Goal: Use online tool/utility: Utilize a website feature to perform a specific function

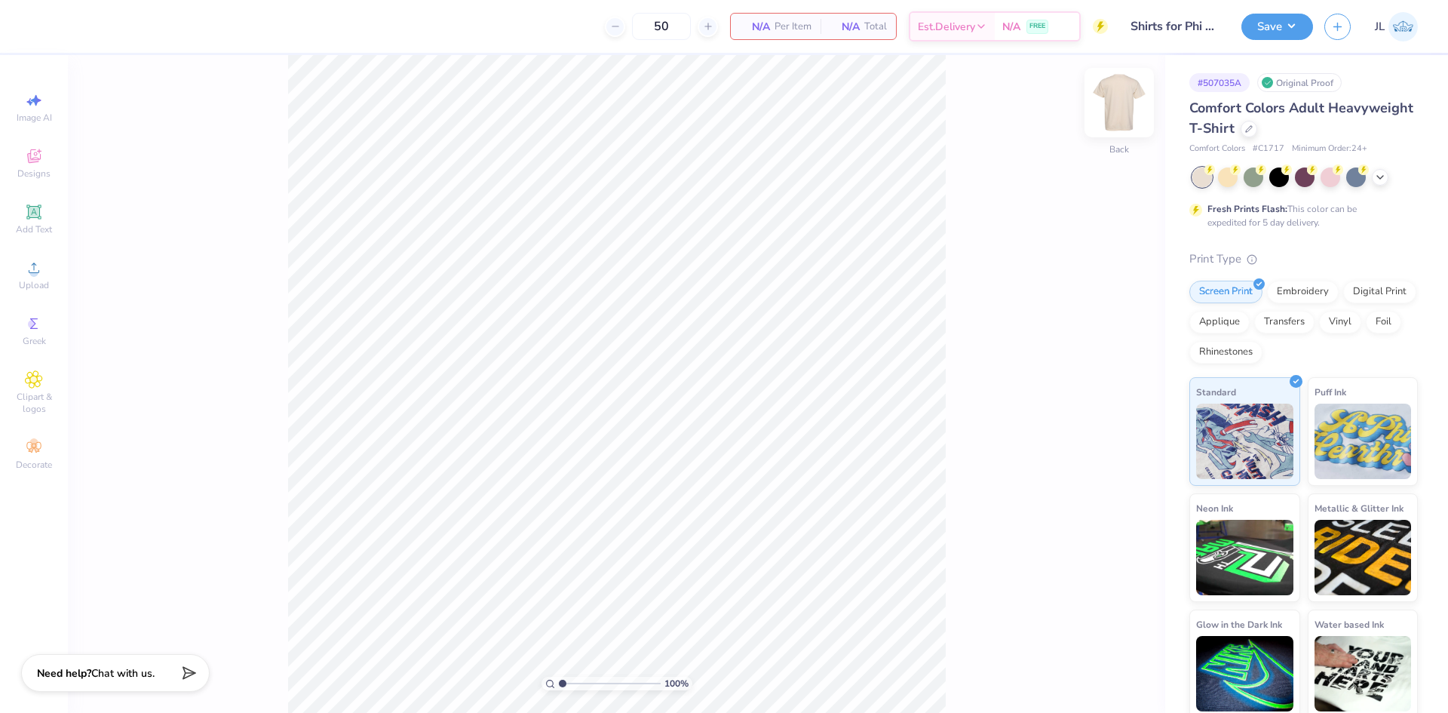
click at [1111, 98] on img at bounding box center [1119, 102] width 60 height 60
click at [32, 268] on icon at bounding box center [34, 268] width 18 height 18
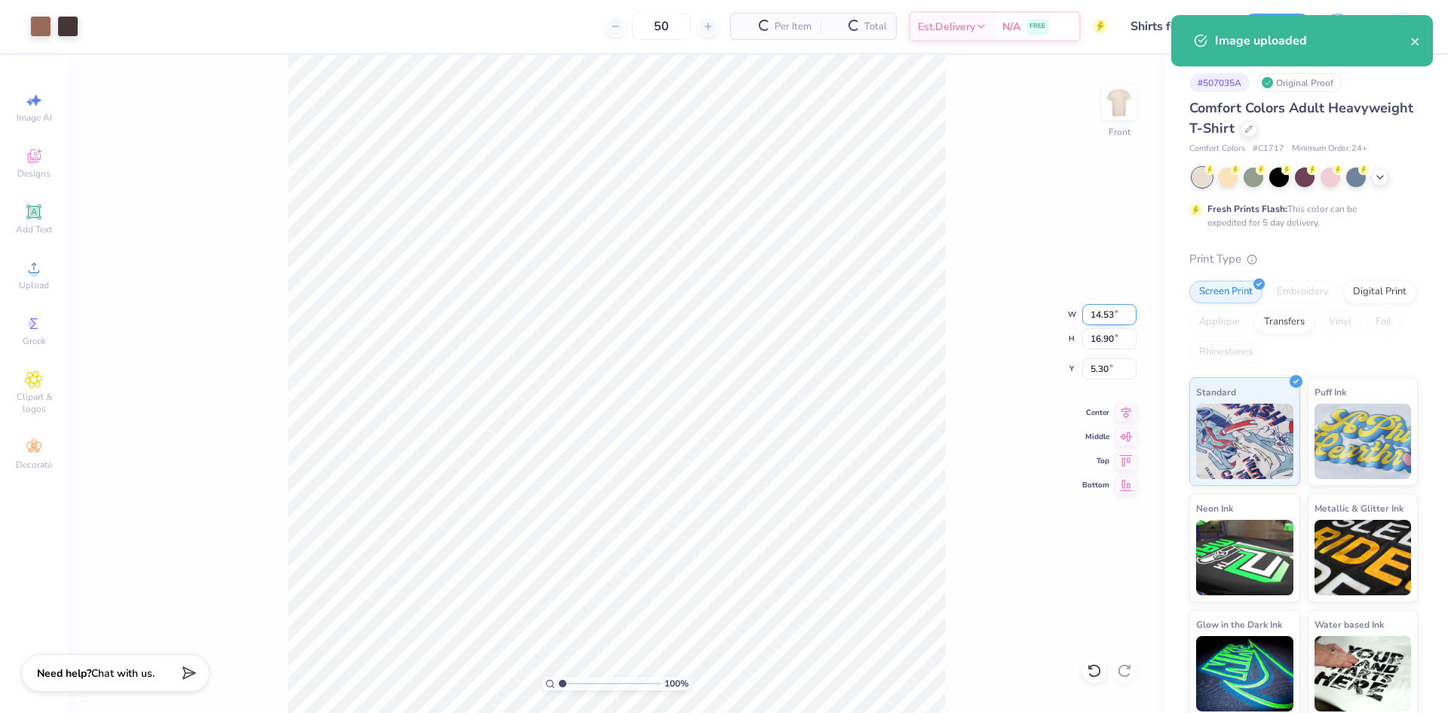
click at [1099, 312] on input "14.53" at bounding box center [1109, 314] width 54 height 21
type input "12.00"
type input "13.96"
click at [1102, 369] on input "6.77" at bounding box center [1109, 368] width 54 height 21
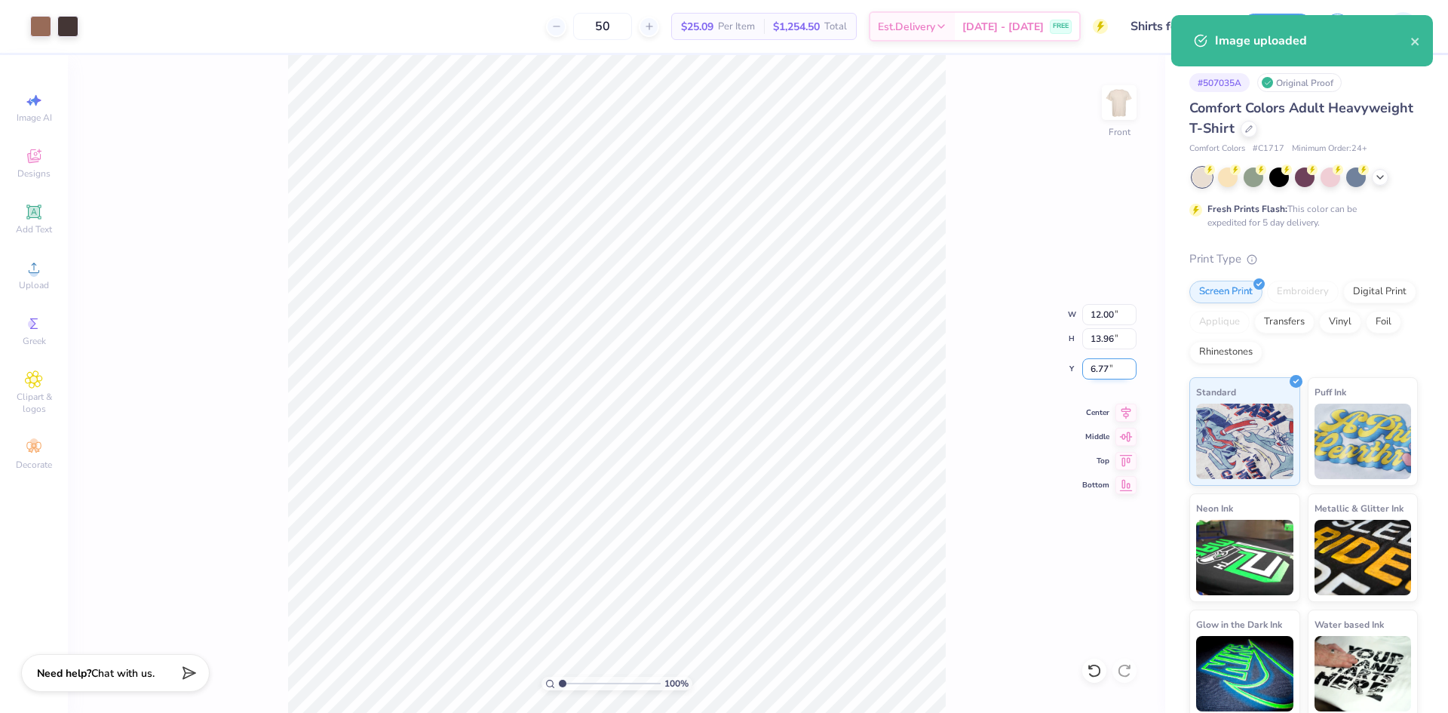
click at [1102, 369] on input "6.77" at bounding box center [1109, 368] width 54 height 21
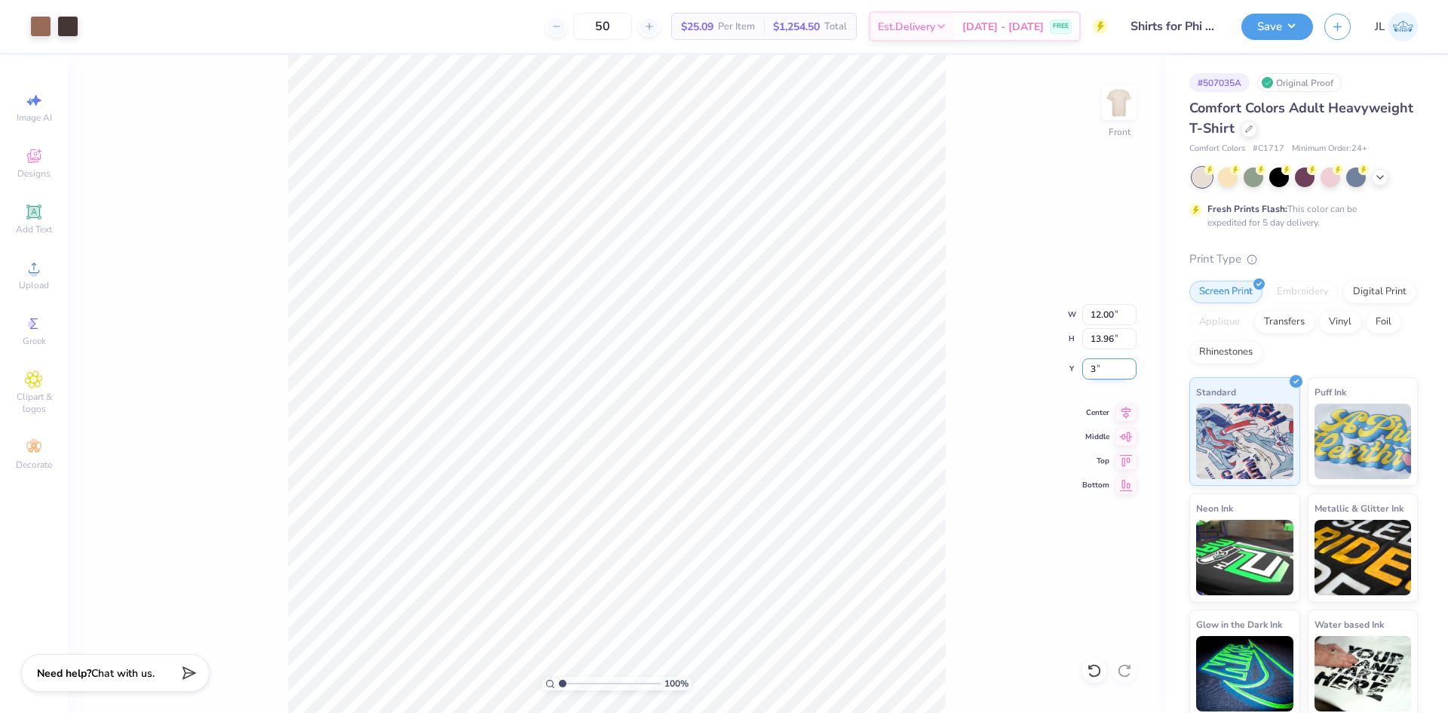
type input "3.00"
click at [967, 348] on div "100 % Front W 12.00 12.00 " H 13.96 13.96 " Y 3.00 3.00 " Center Middle Top Bot…" at bounding box center [616, 383] width 1097 height 657
click at [1274, 21] on button "Save" at bounding box center [1277, 24] width 72 height 26
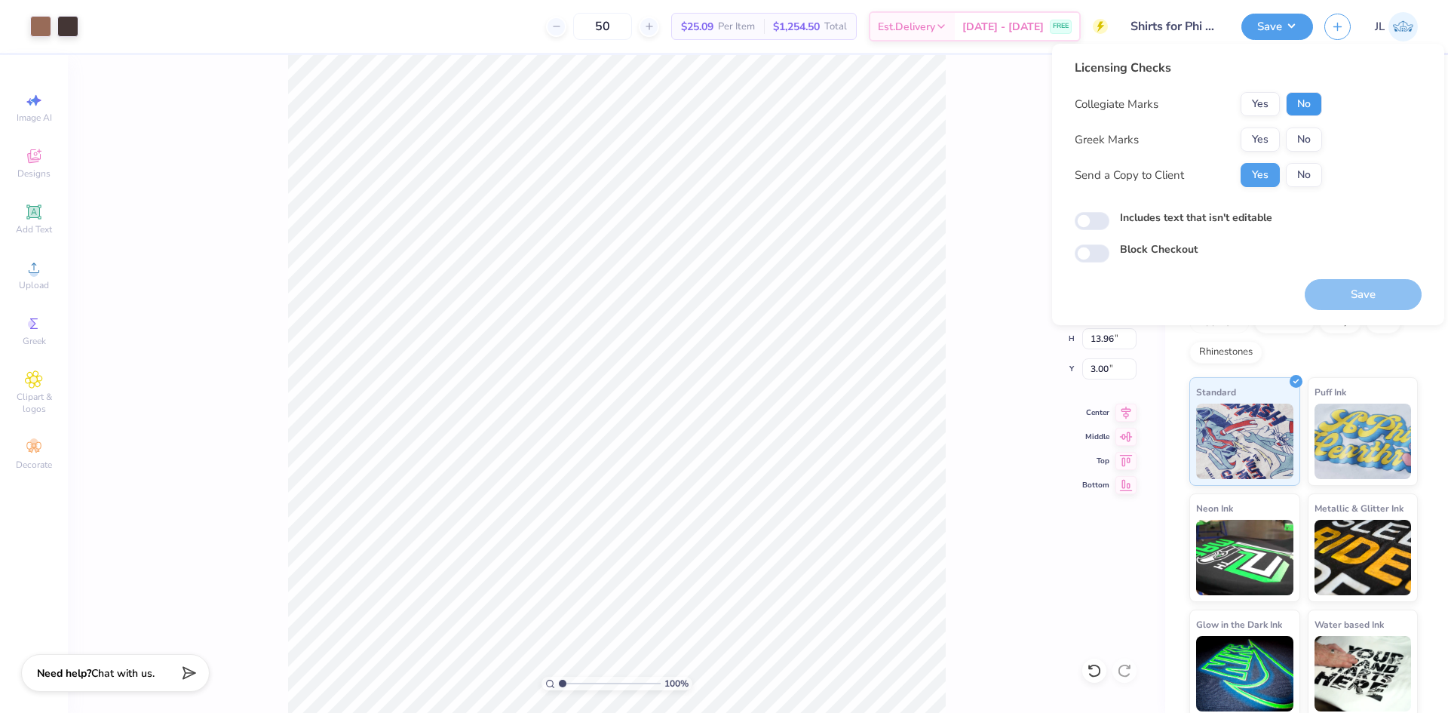
click at [1312, 102] on button "No" at bounding box center [1304, 104] width 36 height 24
click at [1267, 139] on button "Yes" at bounding box center [1259, 139] width 39 height 24
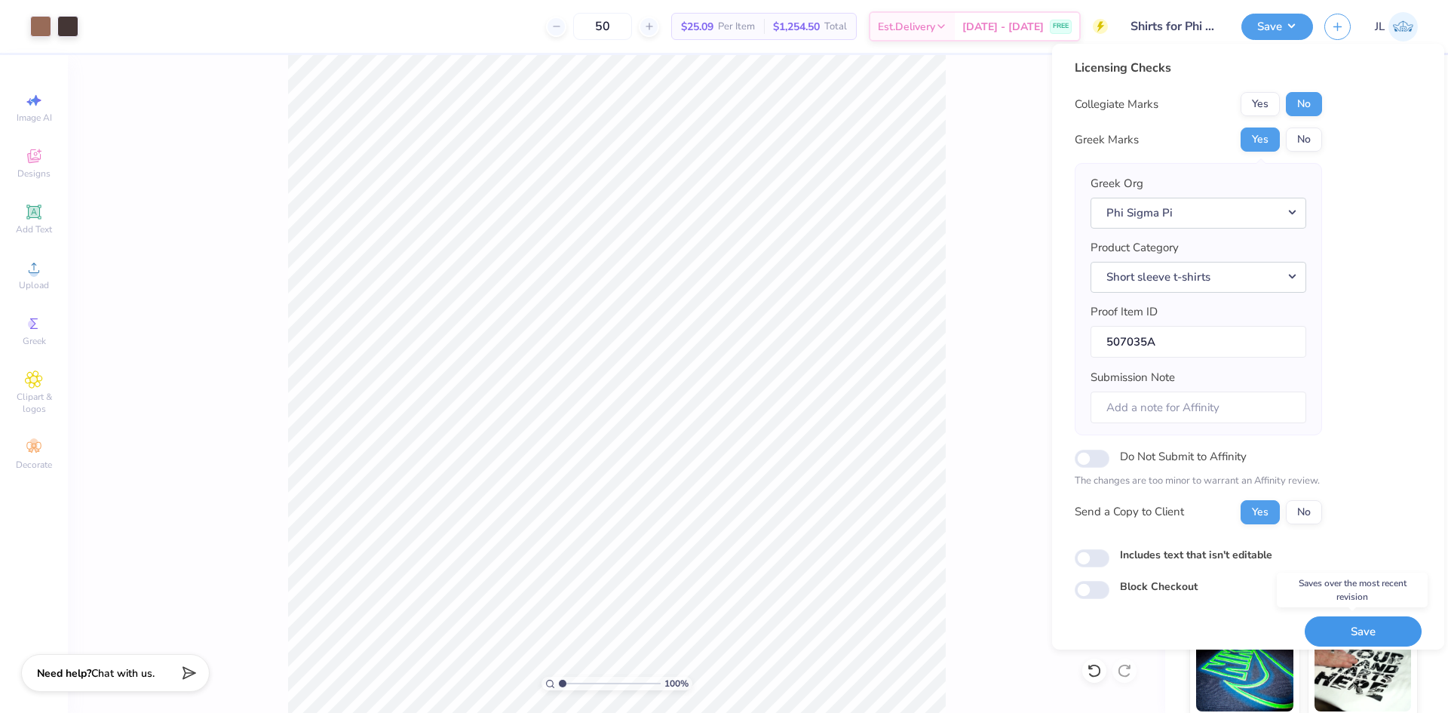
click at [1335, 635] on button "Save" at bounding box center [1362, 631] width 117 height 31
